Goal: Transaction & Acquisition: Purchase product/service

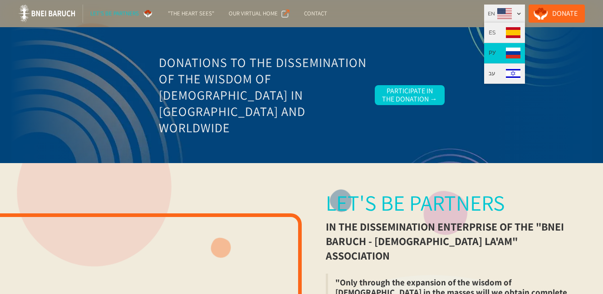
click at [495, 54] on div "РУ" at bounding box center [492, 53] width 7 height 9
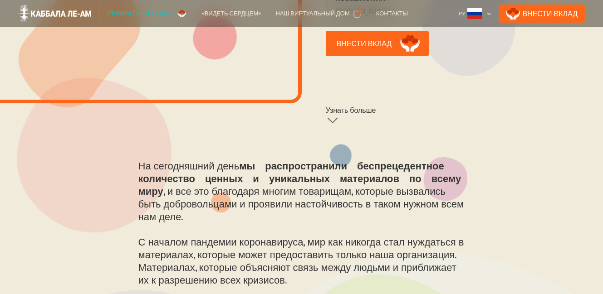
scroll to position [199, 0]
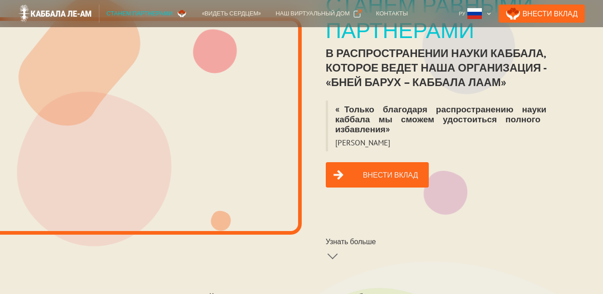
click at [391, 166] on link "Внести вклад" at bounding box center [377, 174] width 103 height 25
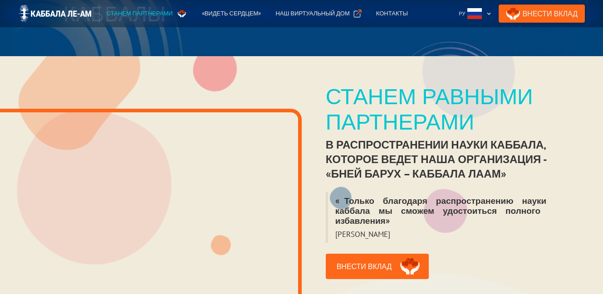
scroll to position [0, 0]
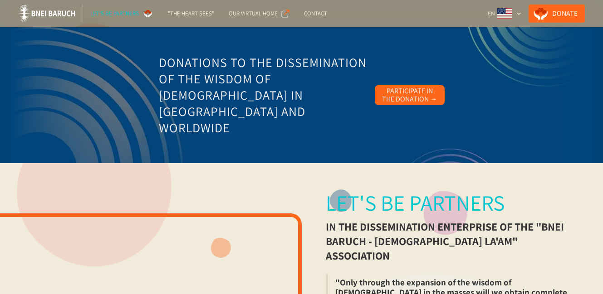
click at [416, 95] on div "Participate in the Donation →" at bounding box center [409, 95] width 55 height 16
